Goal: Task Accomplishment & Management: Complete application form

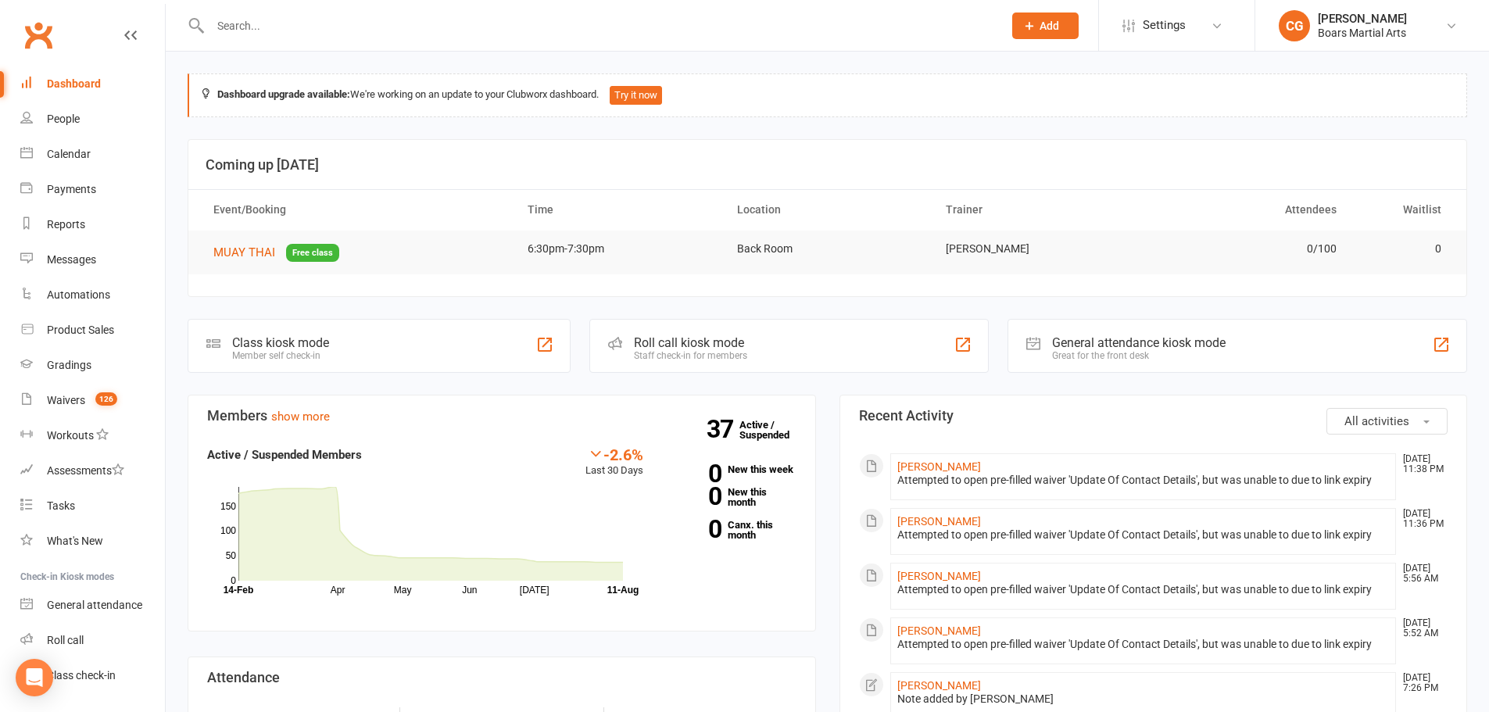
click at [1036, 34] on button "Add" at bounding box center [1045, 26] width 66 height 27
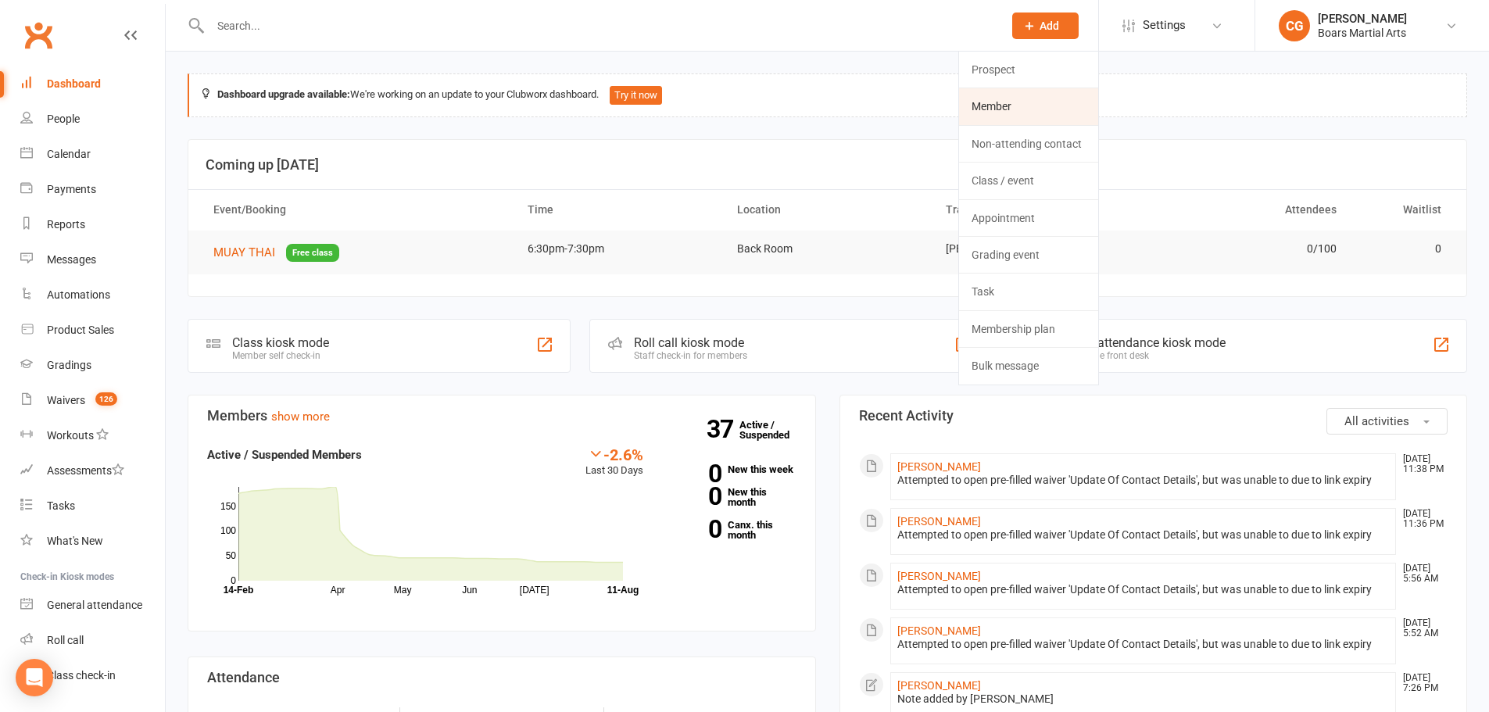
click at [1019, 100] on link "Member" at bounding box center [1028, 106] width 139 height 36
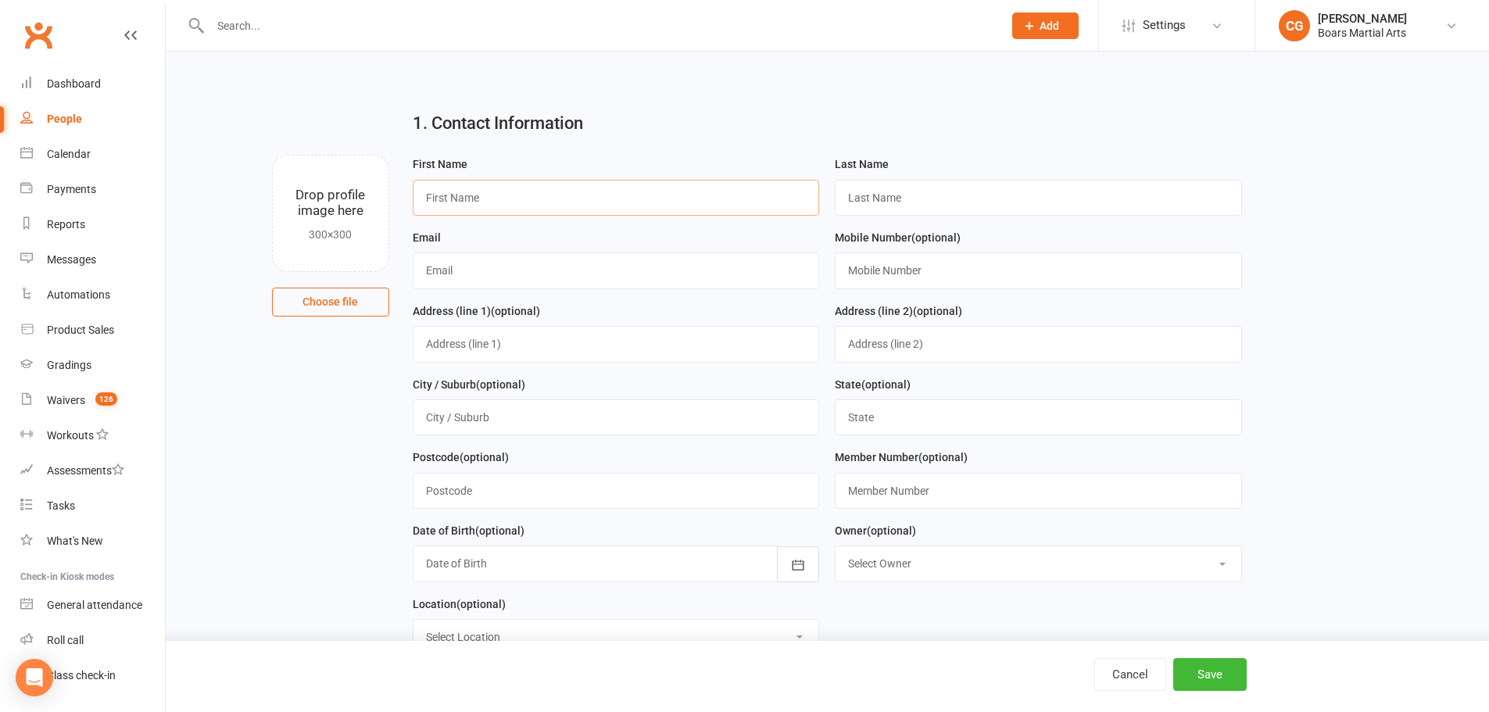
click at [526, 190] on input "text" at bounding box center [616, 198] width 407 height 36
type input "[PERSON_NAME]"
click at [951, 194] on input "text" at bounding box center [1038, 198] width 407 height 36
type input "[PERSON_NAME]"
click at [559, 267] on input "text" at bounding box center [616, 270] width 407 height 36
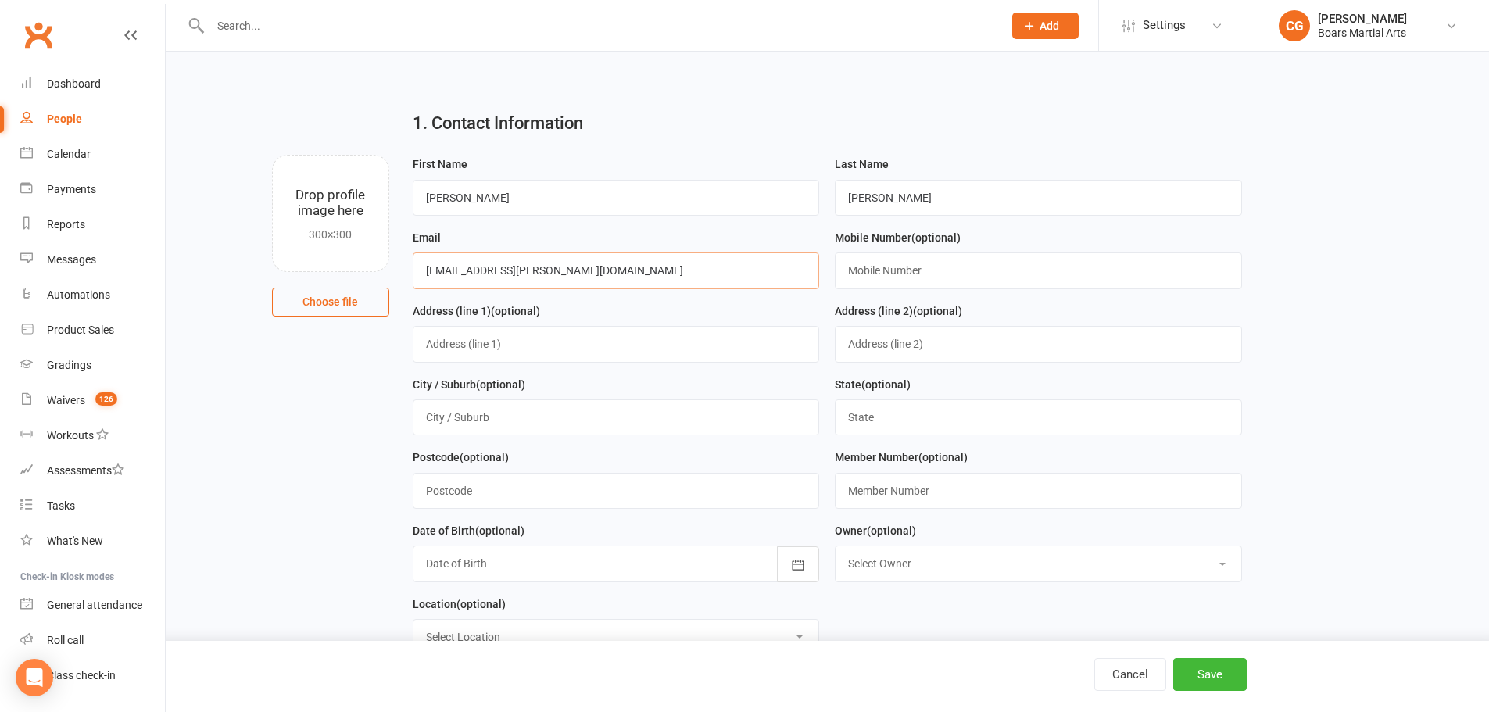
type input "[EMAIL_ADDRESS][PERSON_NAME][DOMAIN_NAME]"
click at [893, 270] on input "text" at bounding box center [1038, 270] width 407 height 36
type input "0400703198"
click at [1192, 670] on button "Save" at bounding box center [1209, 674] width 73 height 33
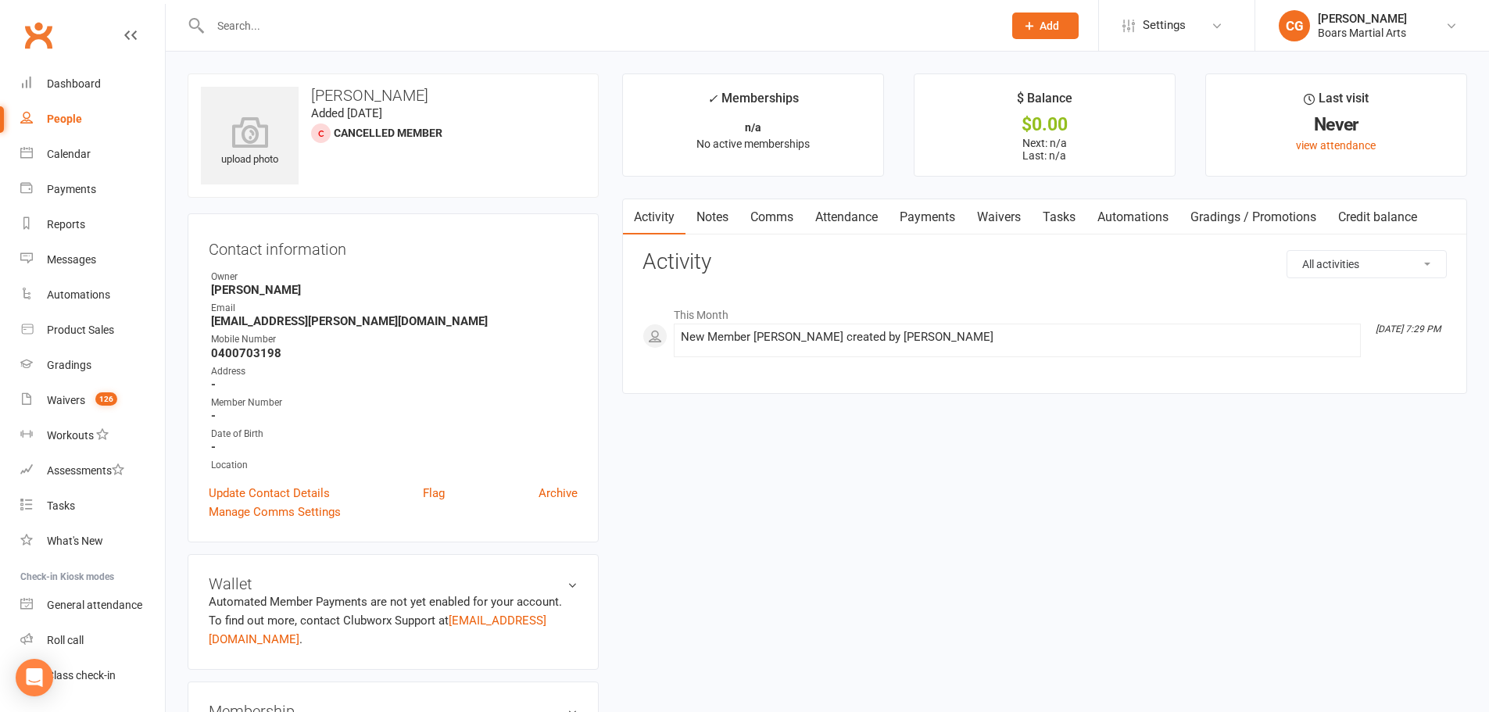
click at [721, 218] on link "Notes" at bounding box center [712, 217] width 54 height 36
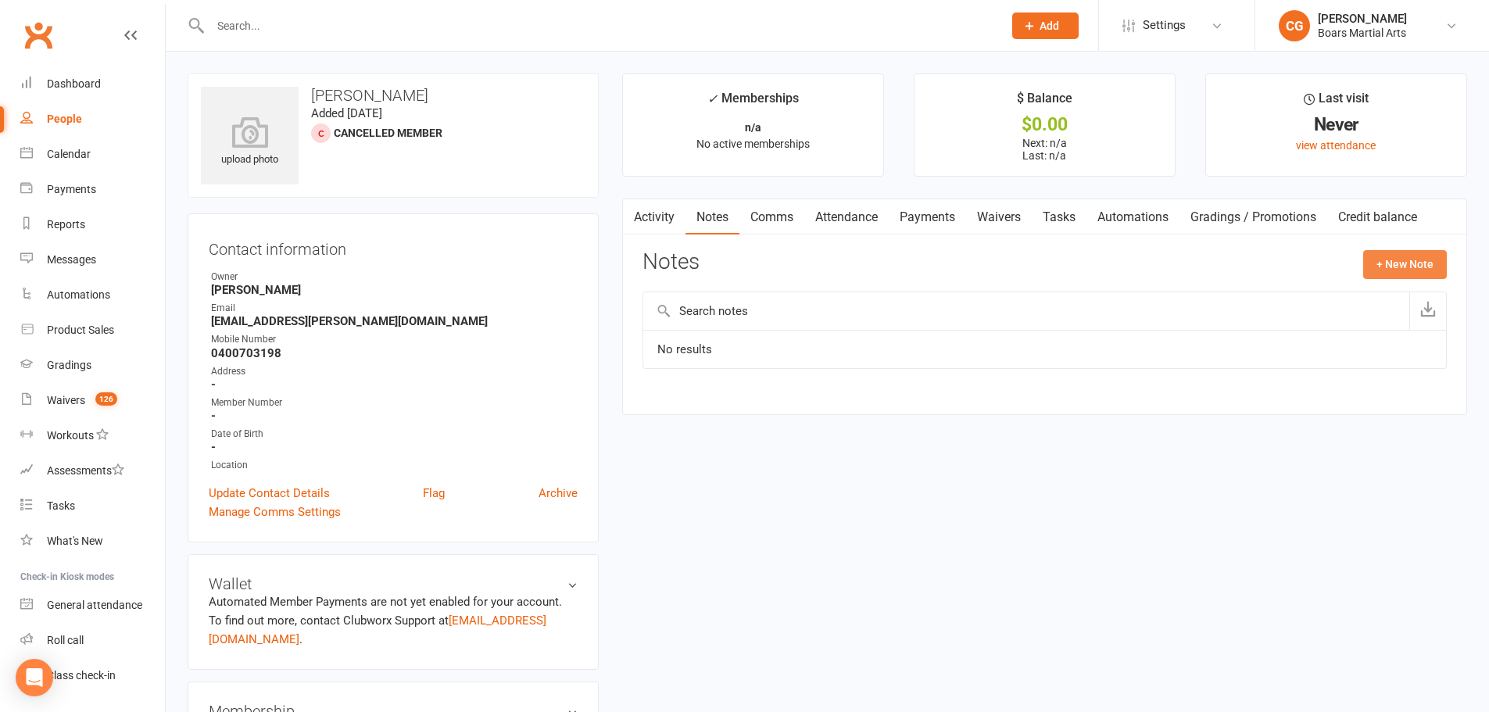
click at [1394, 252] on button "+ New Note" at bounding box center [1405, 264] width 84 height 28
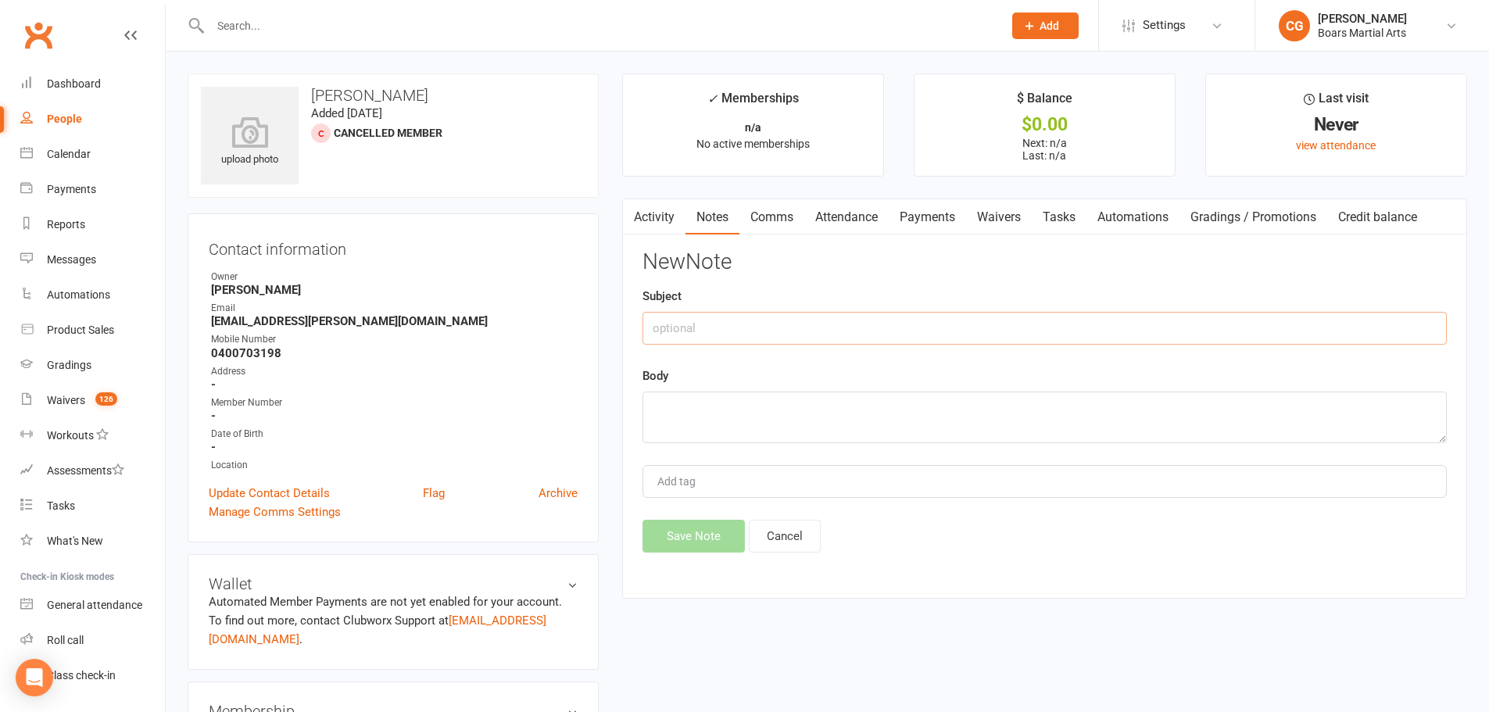
drag, startPoint x: 760, startPoint y: 324, endPoint x: 763, endPoint y: 313, distance: 12.0
click at [763, 317] on input "text" at bounding box center [1044, 328] width 804 height 33
type input "2025"
click at [689, 420] on textarea at bounding box center [1044, 418] width 804 height 52
type textarea "[MEDICAL_DATA]- PD $66 INSURANCE + $220 EFT"
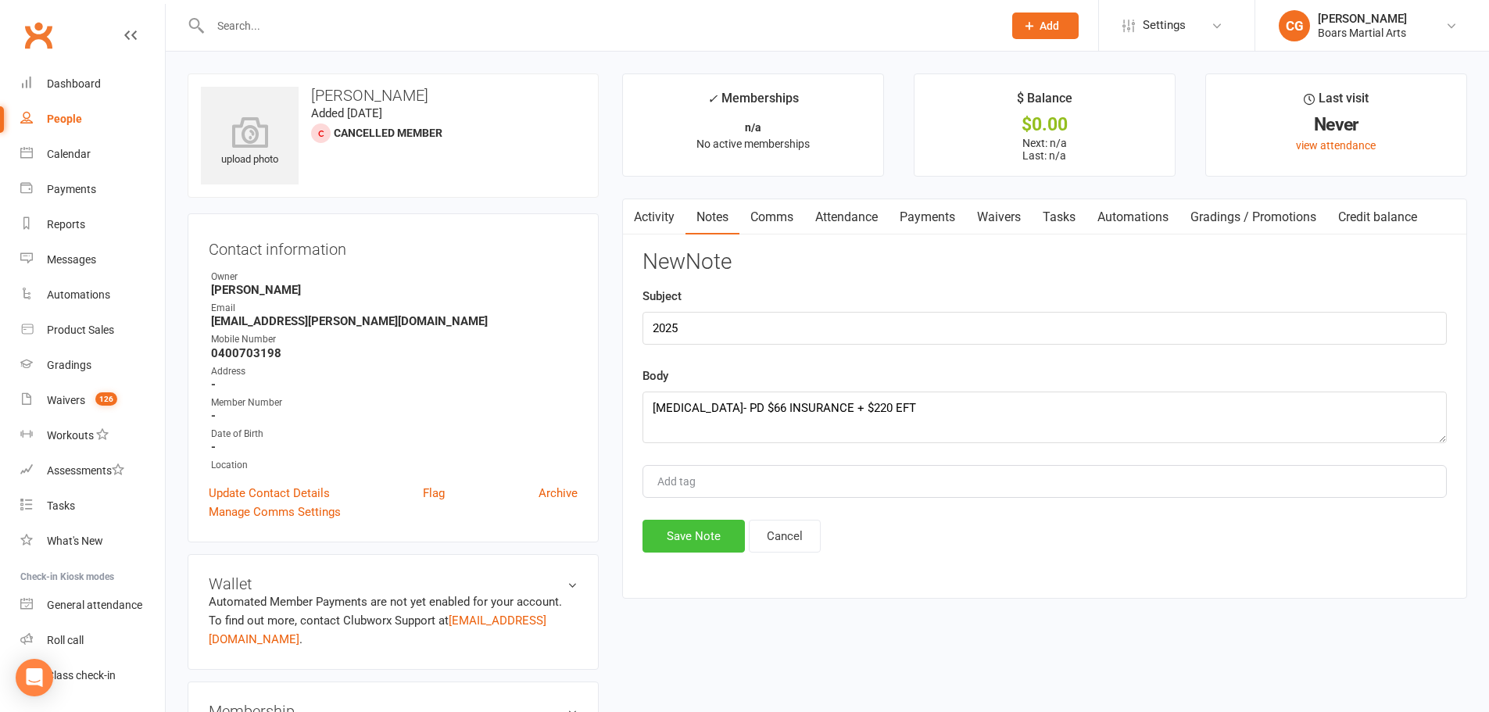
click at [689, 546] on button "Save Note" at bounding box center [693, 536] width 102 height 33
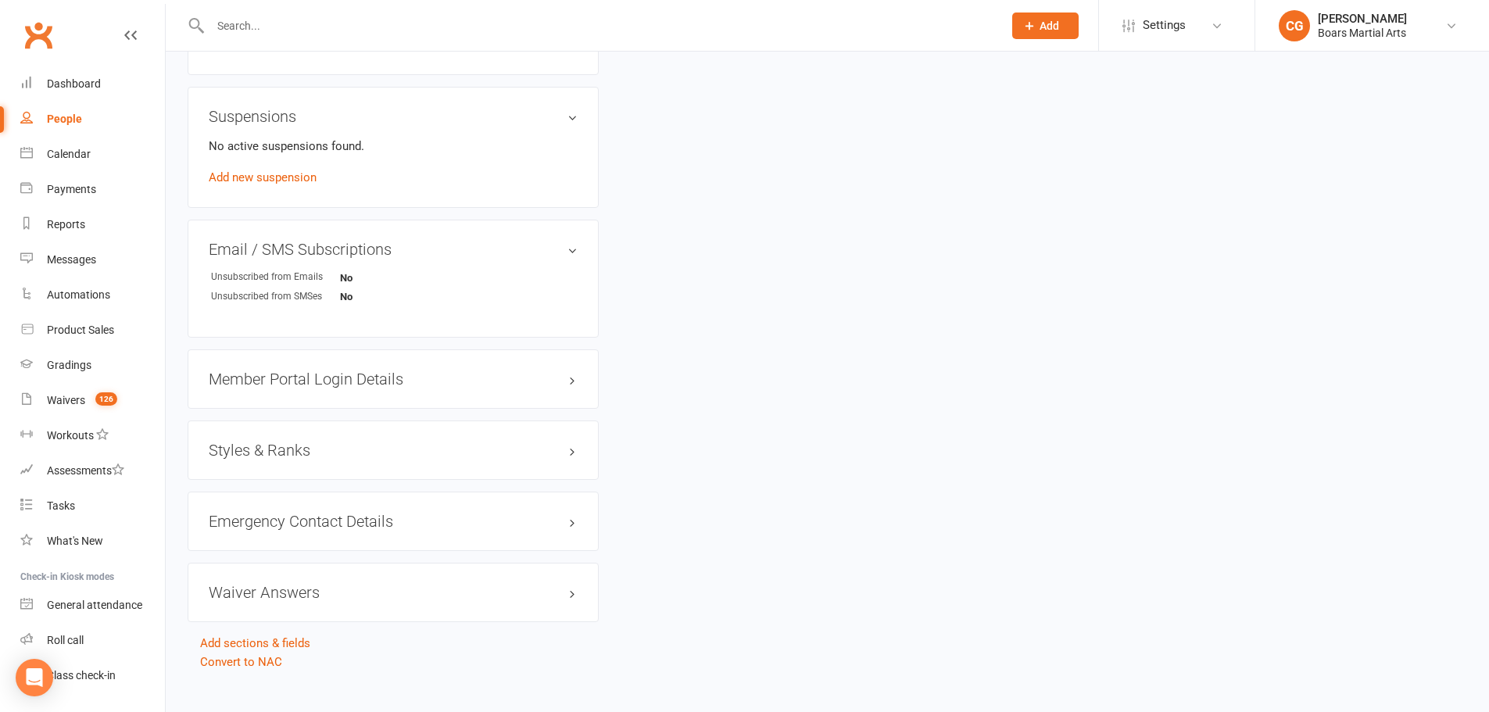
scroll to position [882, 0]
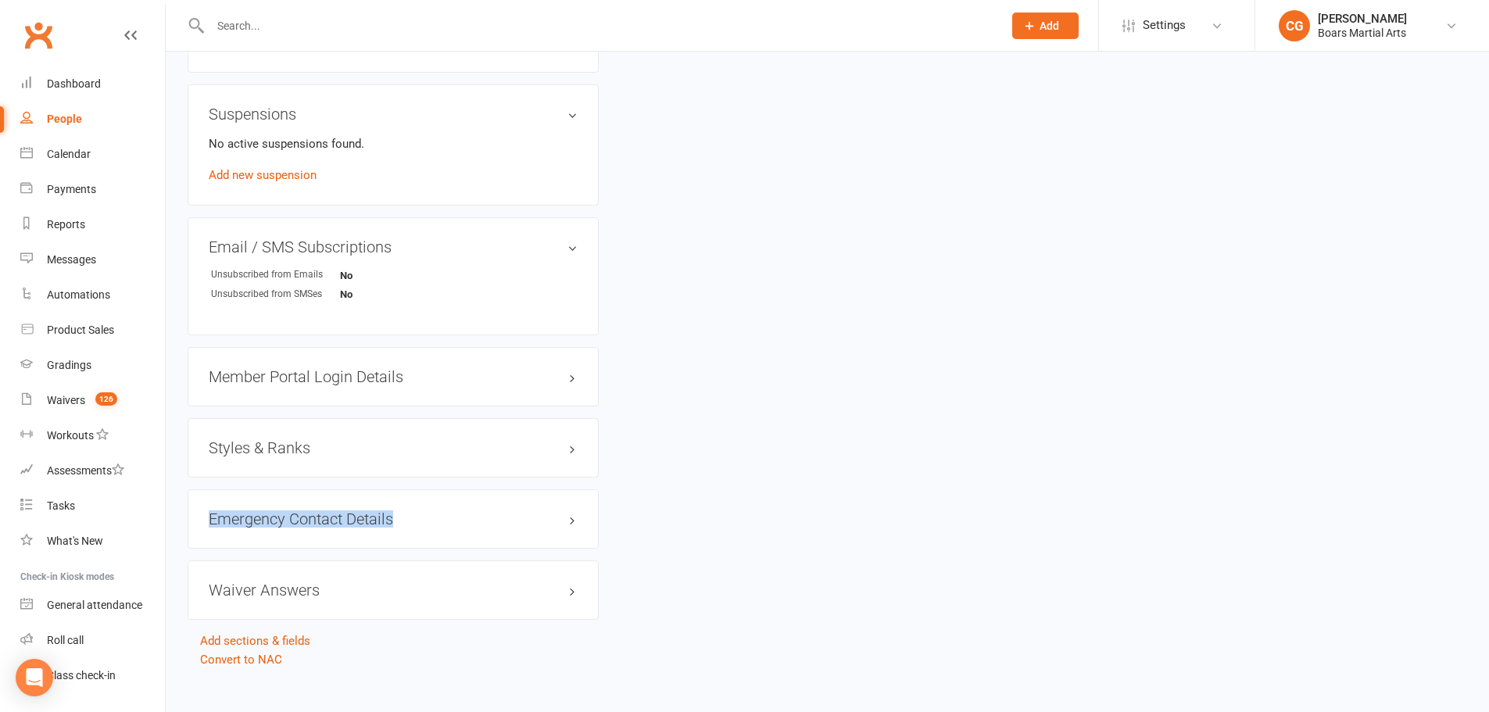
drag, startPoint x: 771, startPoint y: 485, endPoint x: 760, endPoint y: 482, distance: 10.6
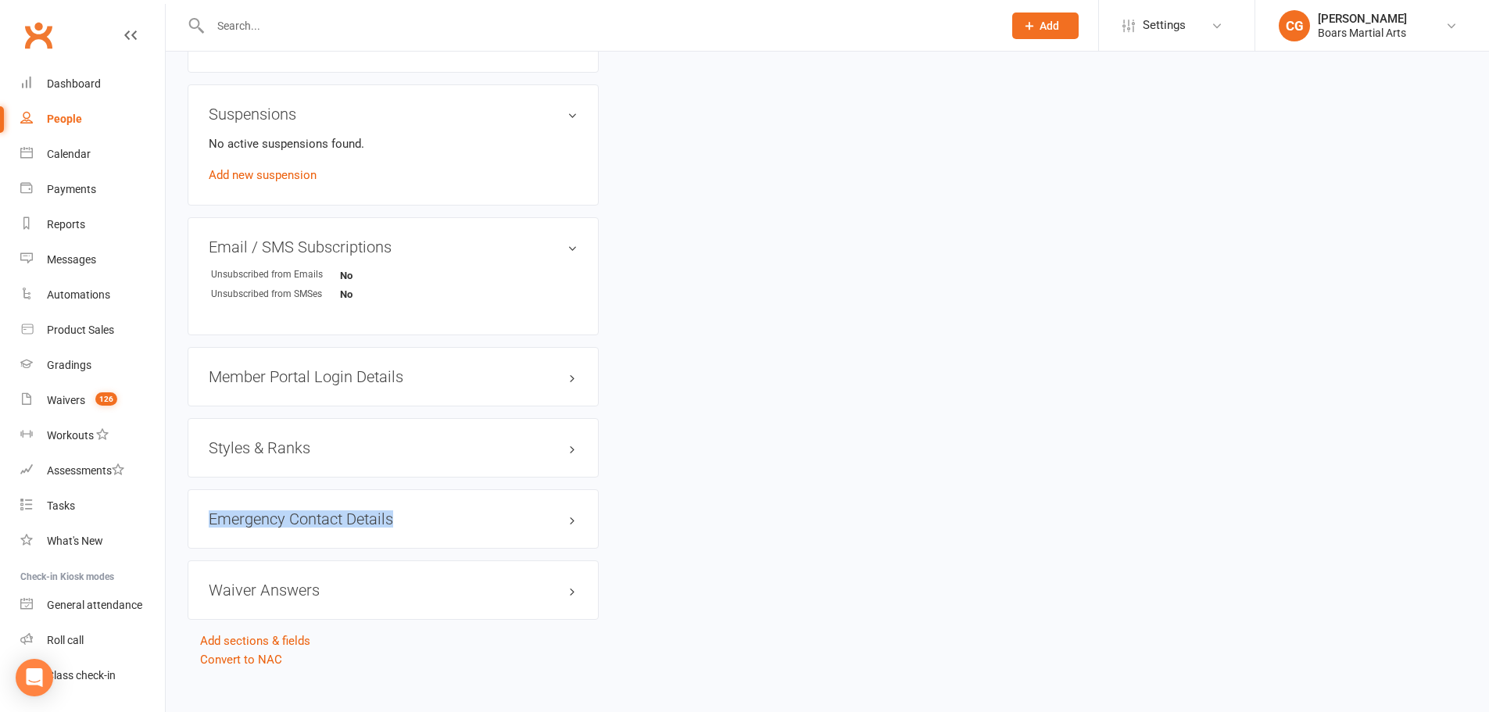
click at [250, 20] on input "text" at bounding box center [599, 26] width 786 height 22
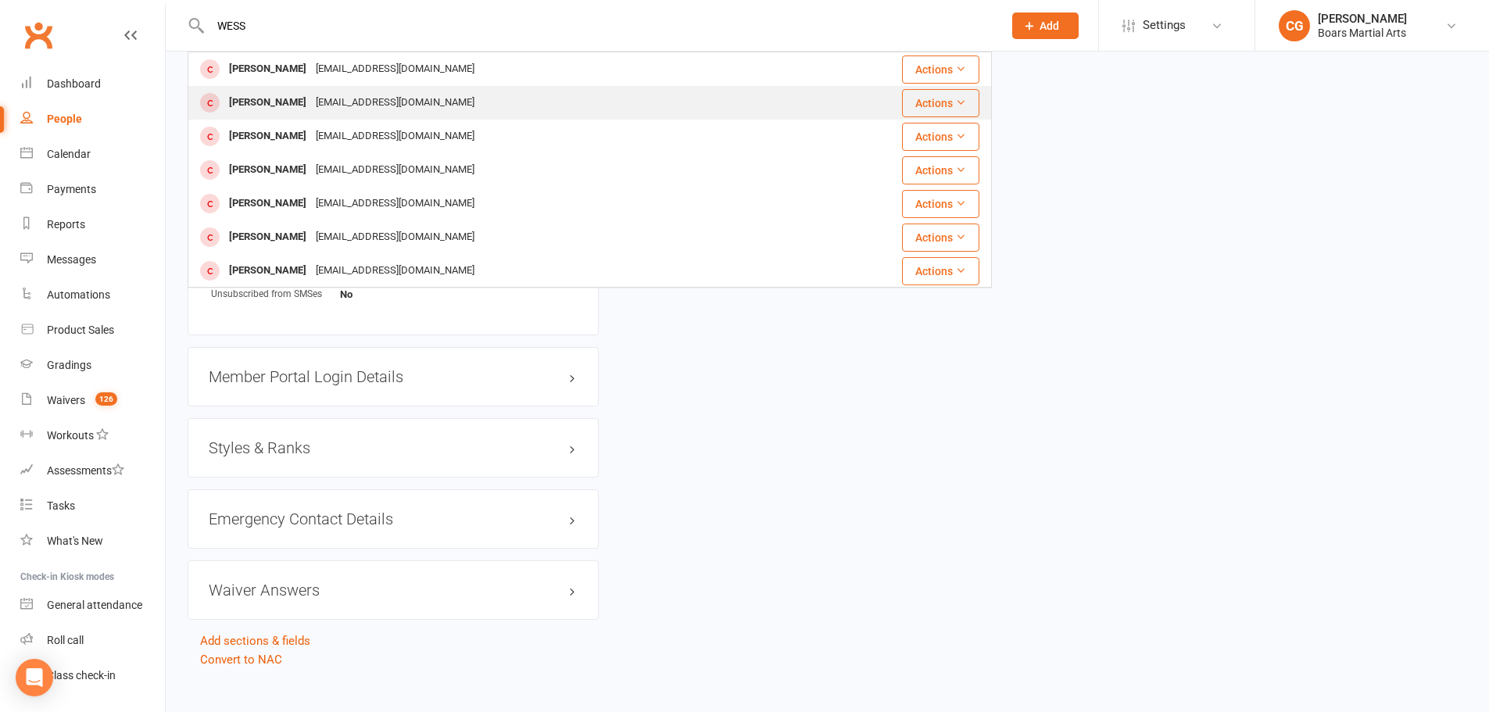
type input "WESS"
click at [402, 96] on div "[EMAIL_ADDRESS][DOMAIN_NAME]" at bounding box center [395, 102] width 168 height 23
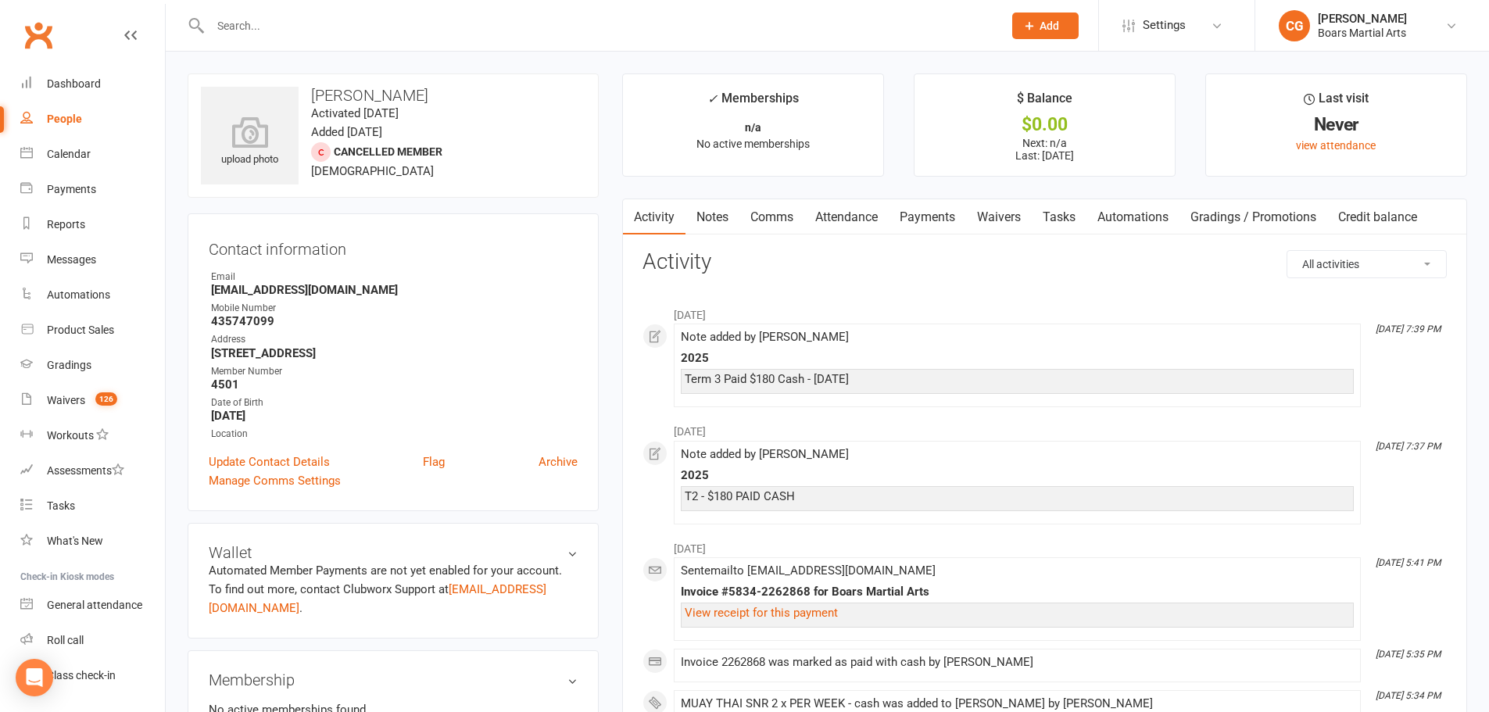
click at [290, 20] on input "text" at bounding box center [599, 26] width 786 height 22
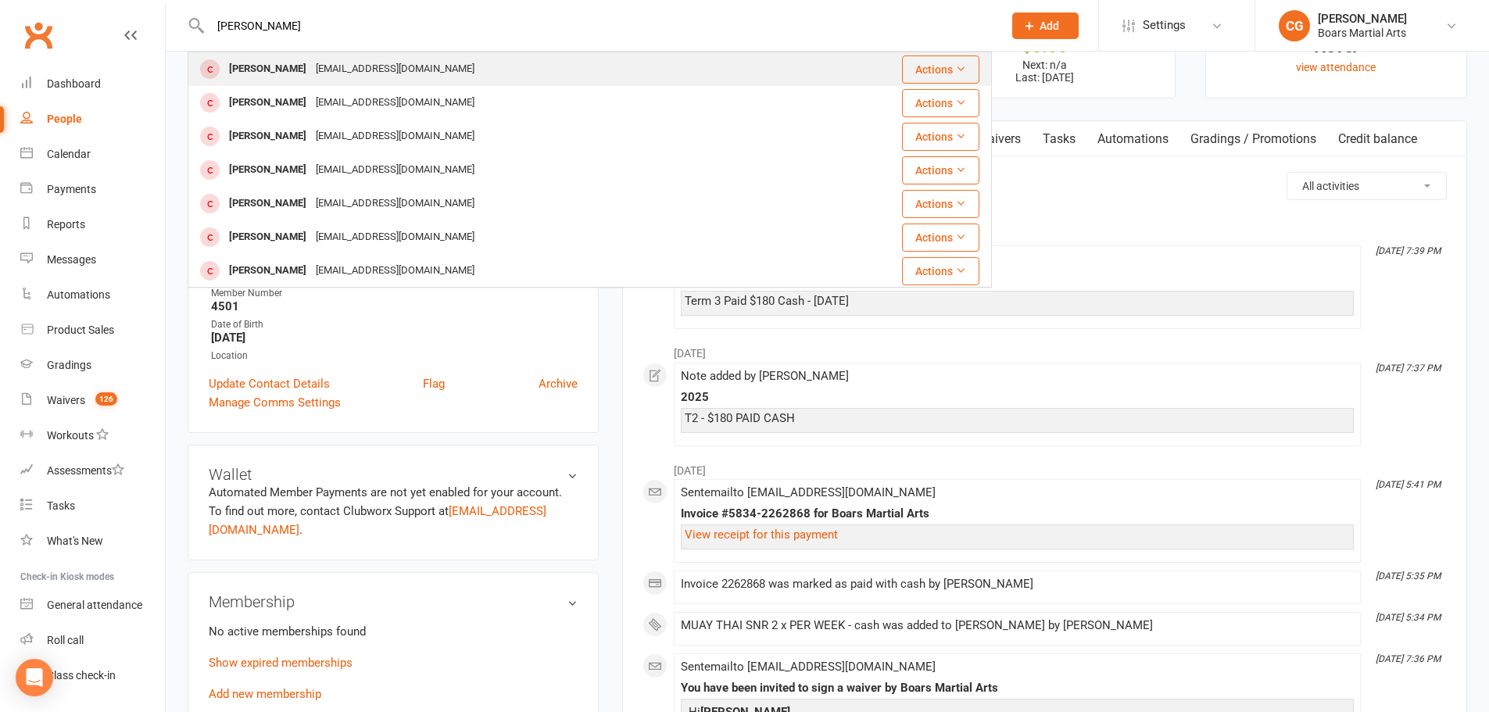
type input "[PERSON_NAME]"
click at [286, 76] on div "[PERSON_NAME]" at bounding box center [267, 69] width 87 height 23
